Goal: Task Accomplishment & Management: Manage account settings

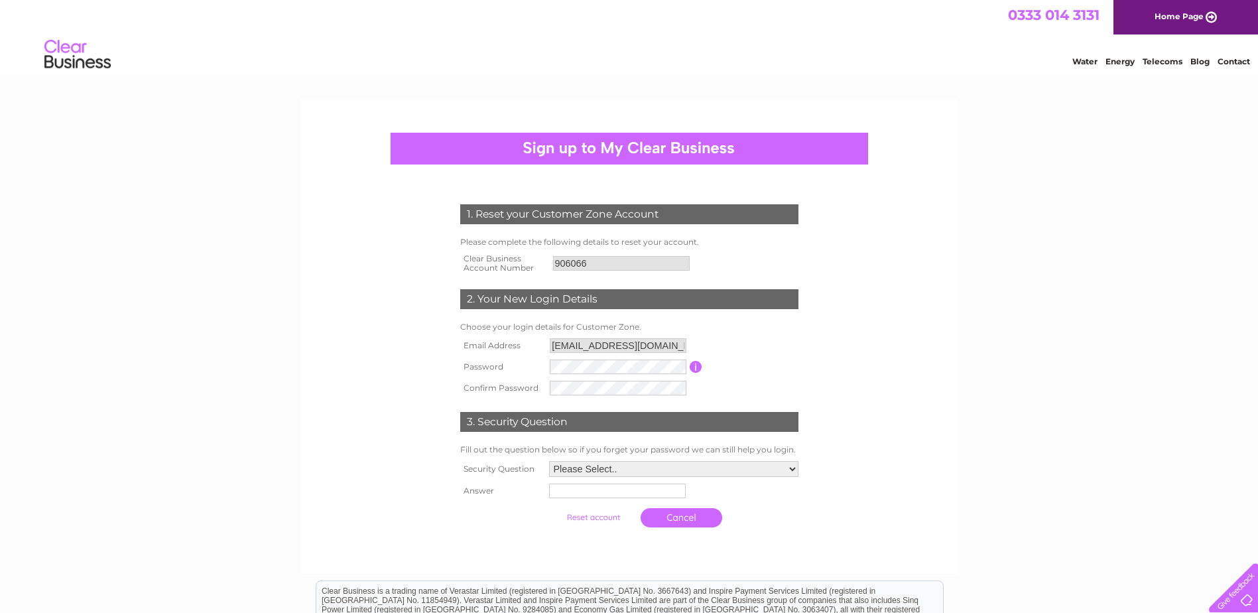
scroll to position [66, 0]
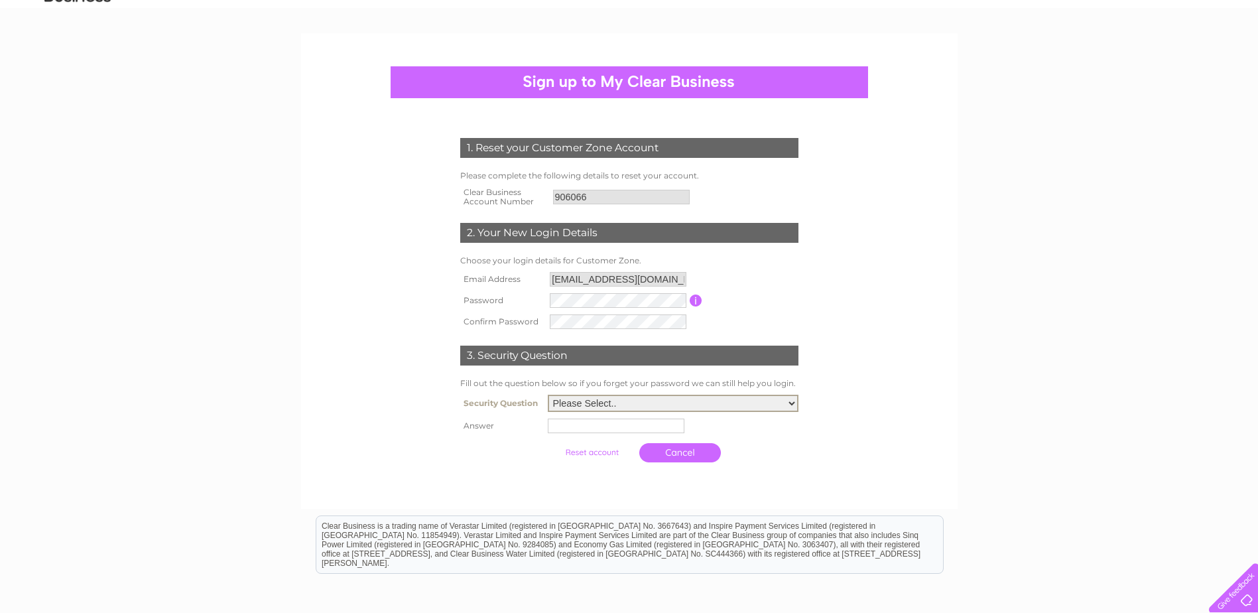
click at [794, 403] on select "Please Select.. In what town or city was your first job? In what town or city d…" at bounding box center [673, 403] width 251 height 17
select select "5"
click at [548, 395] on select "Please Select.. In what town or city was your first job? In what town or city d…" at bounding box center [673, 403] width 251 height 17
click at [559, 430] on input "text" at bounding box center [618, 425] width 138 height 16
type input "Milly"
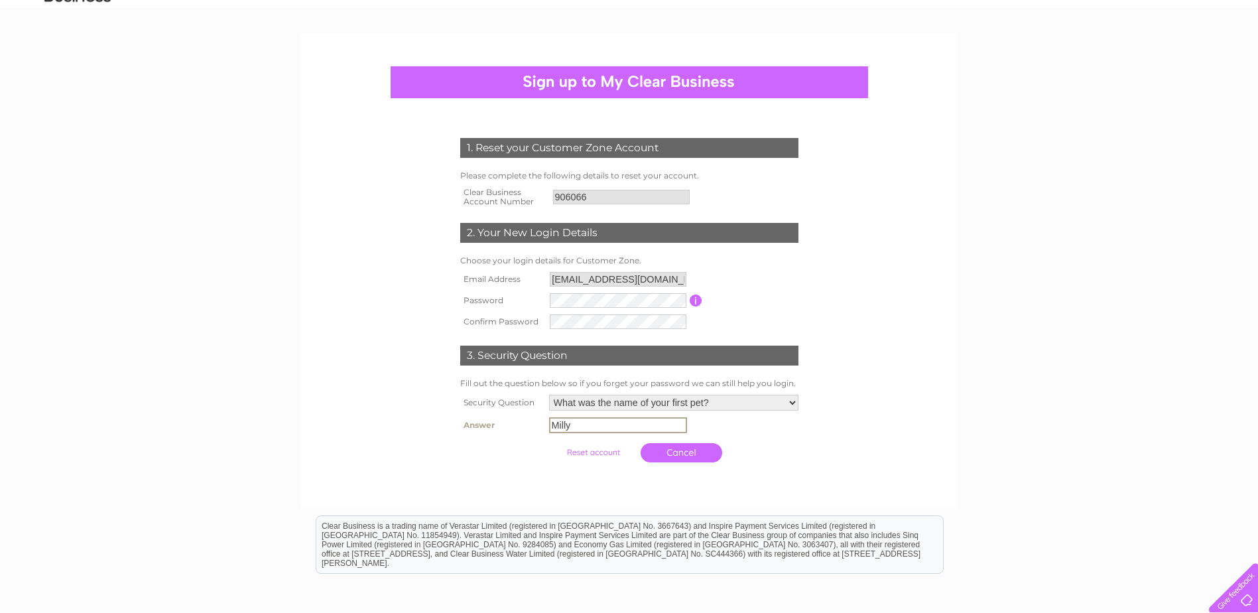
click at [591, 450] on input "submit" at bounding box center [593, 452] width 82 height 19
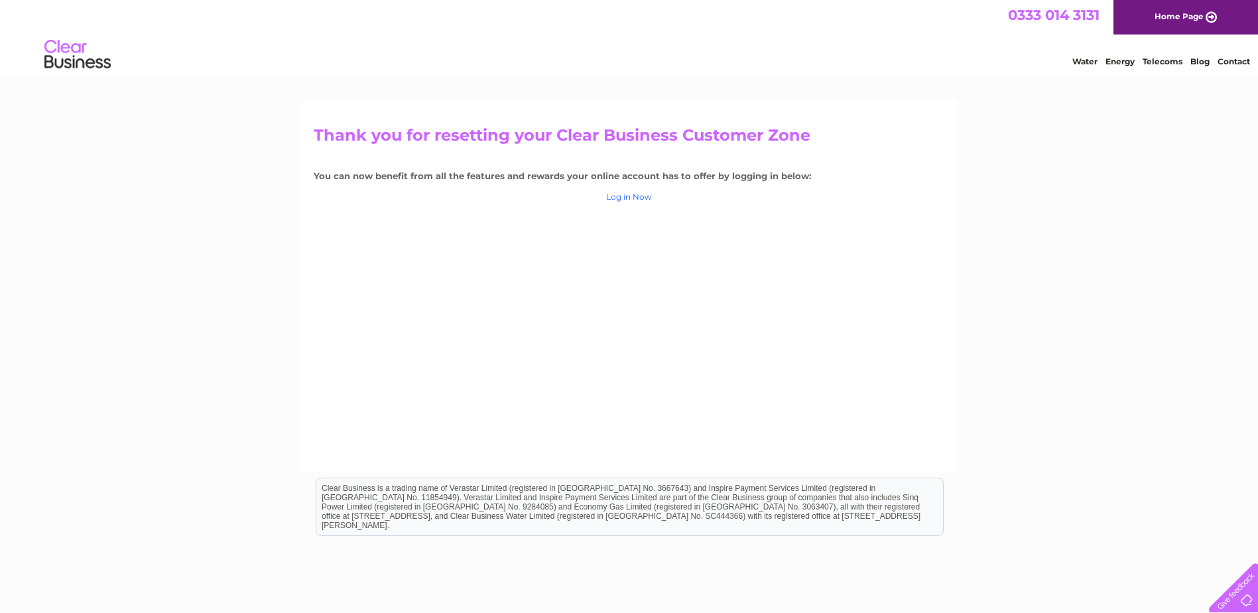
click at [642, 194] on link "Log in Now" at bounding box center [629, 197] width 46 height 10
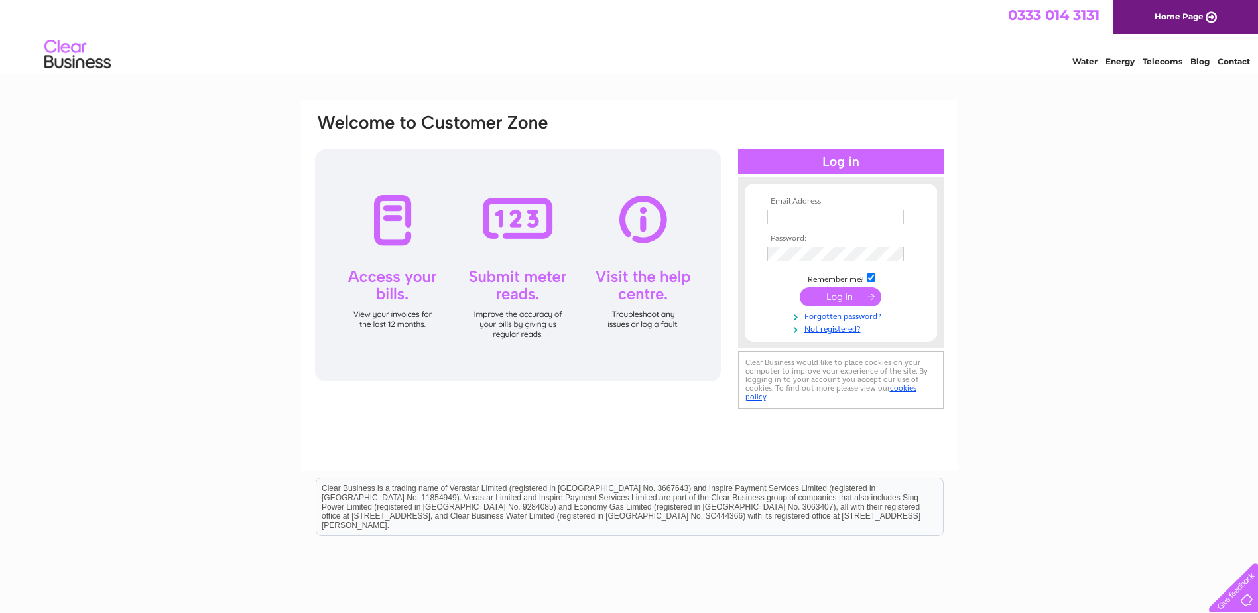
type input "[EMAIL_ADDRESS][DOMAIN_NAME]"
click at [849, 290] on input "submit" at bounding box center [841, 296] width 82 height 19
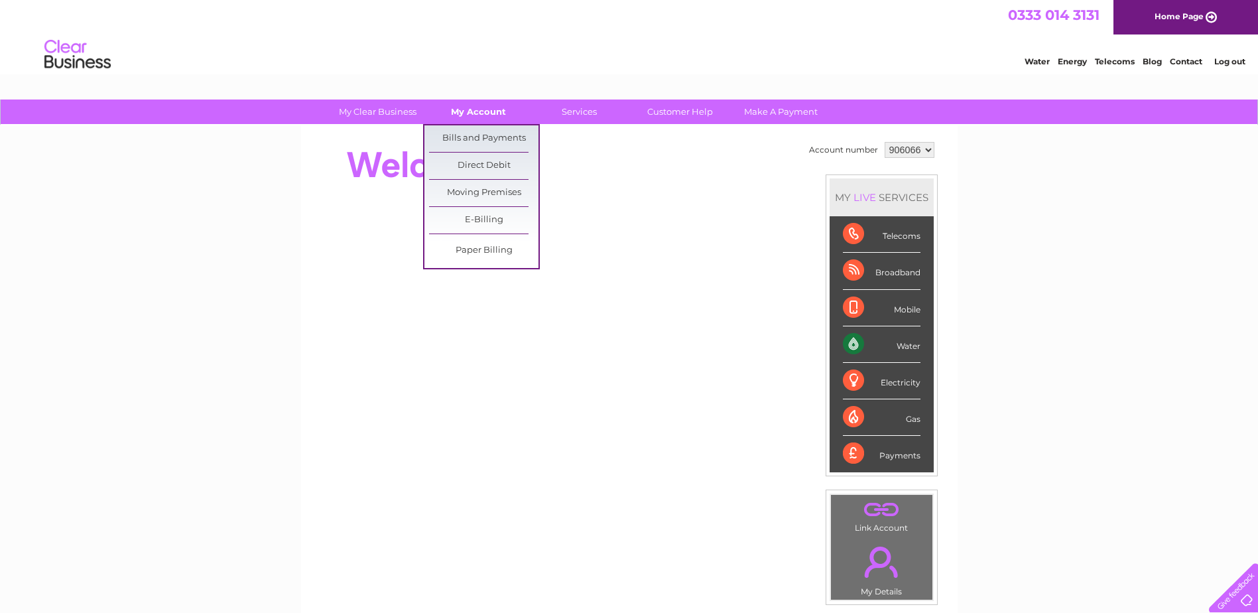
click at [486, 111] on link "My Account" at bounding box center [478, 111] width 109 height 25
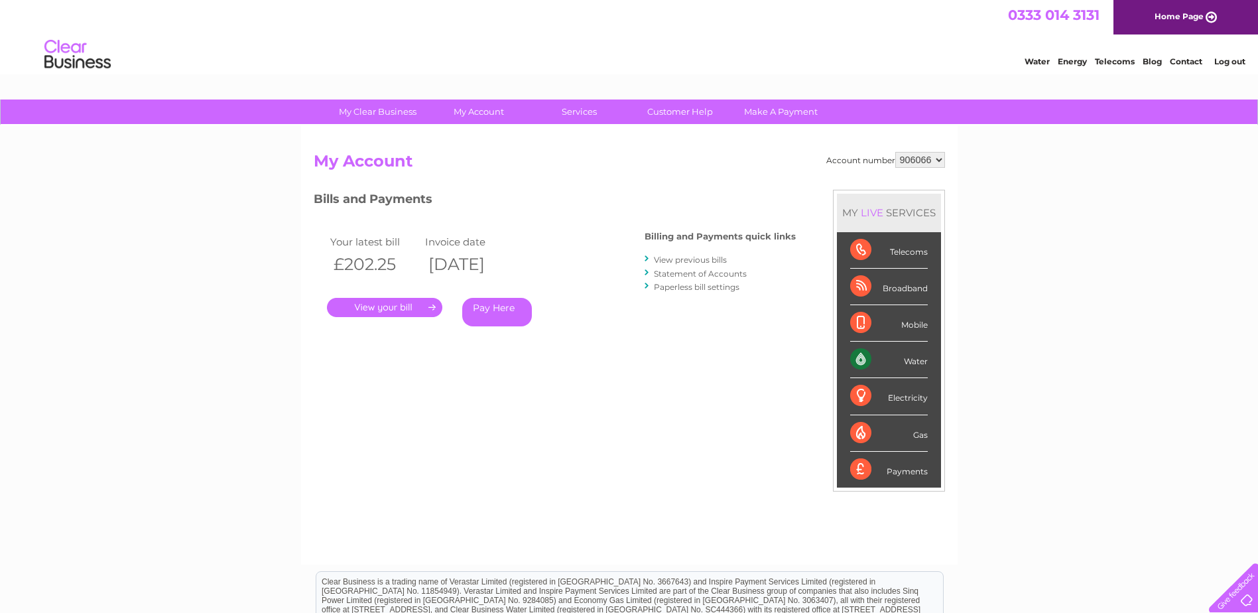
click at [428, 304] on link "." at bounding box center [384, 307] width 115 height 19
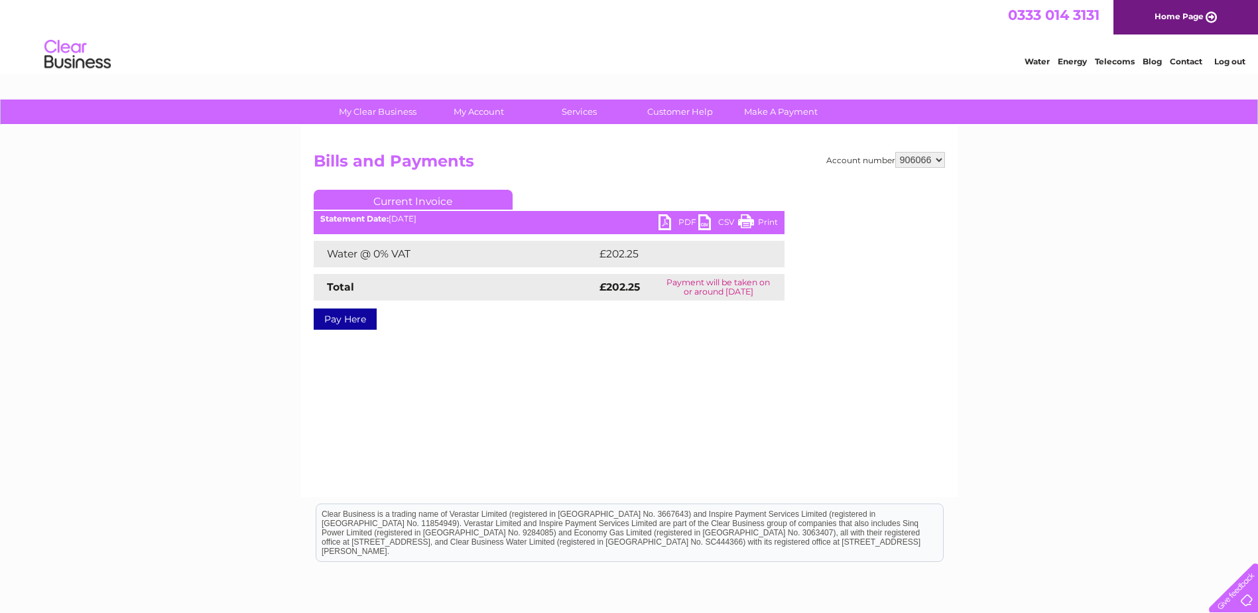
click at [664, 221] on link "PDF" at bounding box center [678, 223] width 40 height 19
click at [690, 109] on link "Customer Help" at bounding box center [679, 111] width 109 height 25
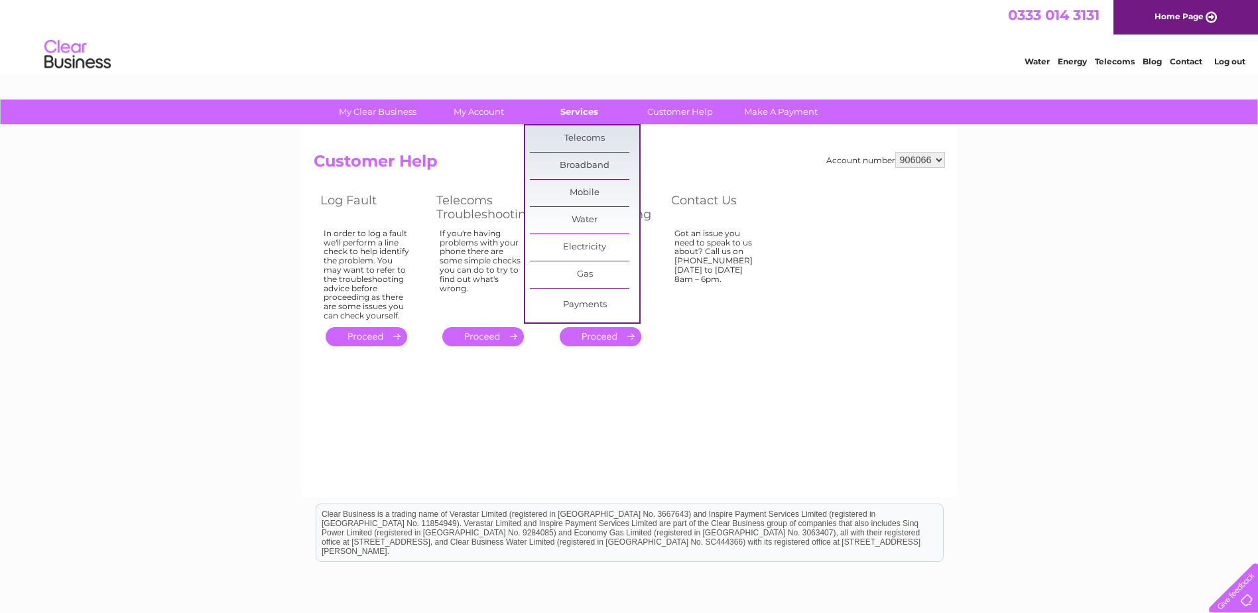
click at [581, 109] on link "Services" at bounding box center [578, 111] width 109 height 25
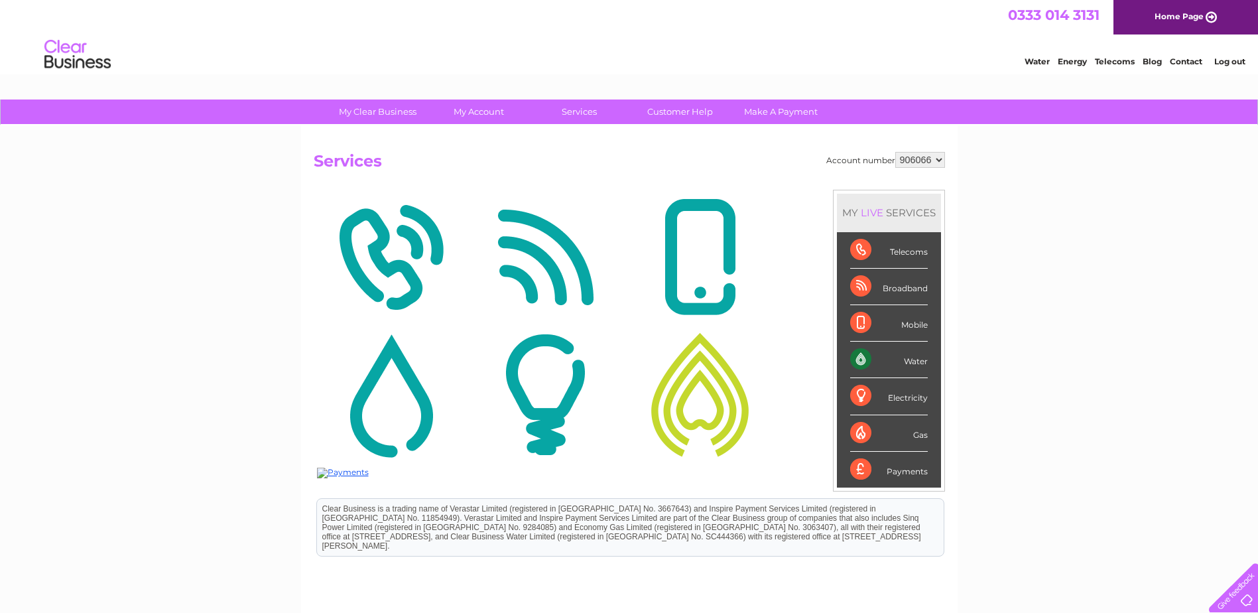
click at [390, 395] on img at bounding box center [391, 394] width 148 height 129
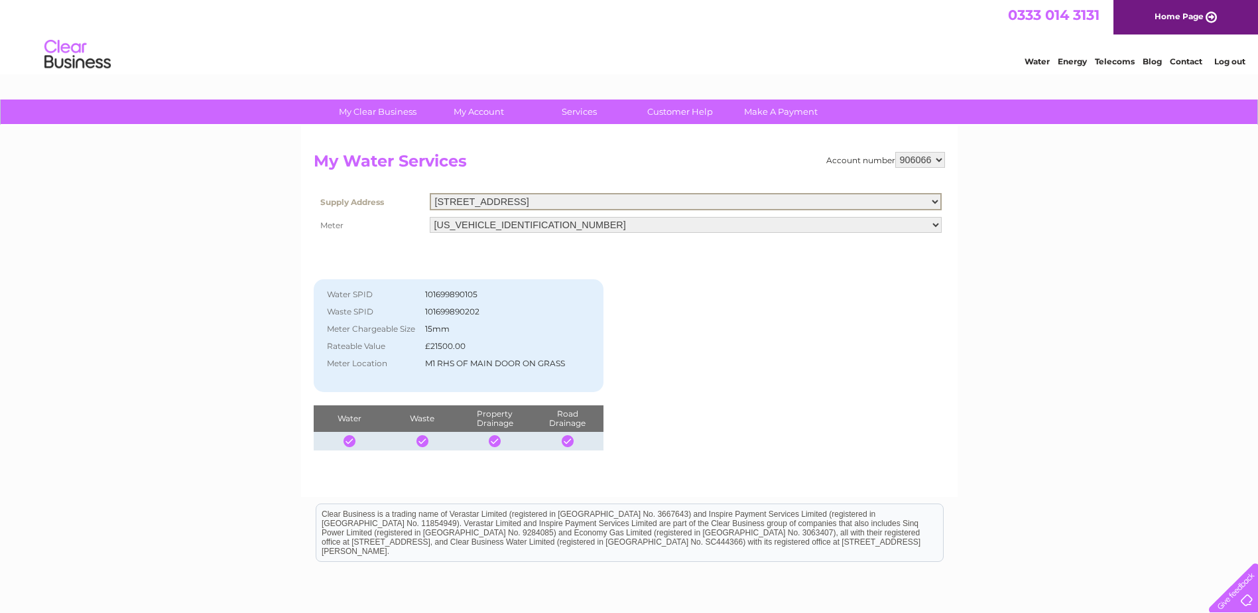
click at [934, 198] on select "Block 4 Unit 10, Blantyre Industrial Estate, Blantyre, Glasgow, G72 0UP" at bounding box center [686, 201] width 512 height 17
click at [820, 335] on div "Account number 906066 My Water Services Supply Address Block 4 Unit 10, Blantyr…" at bounding box center [629, 301] width 631 height 298
